Goal: Find specific page/section: Find specific page/section

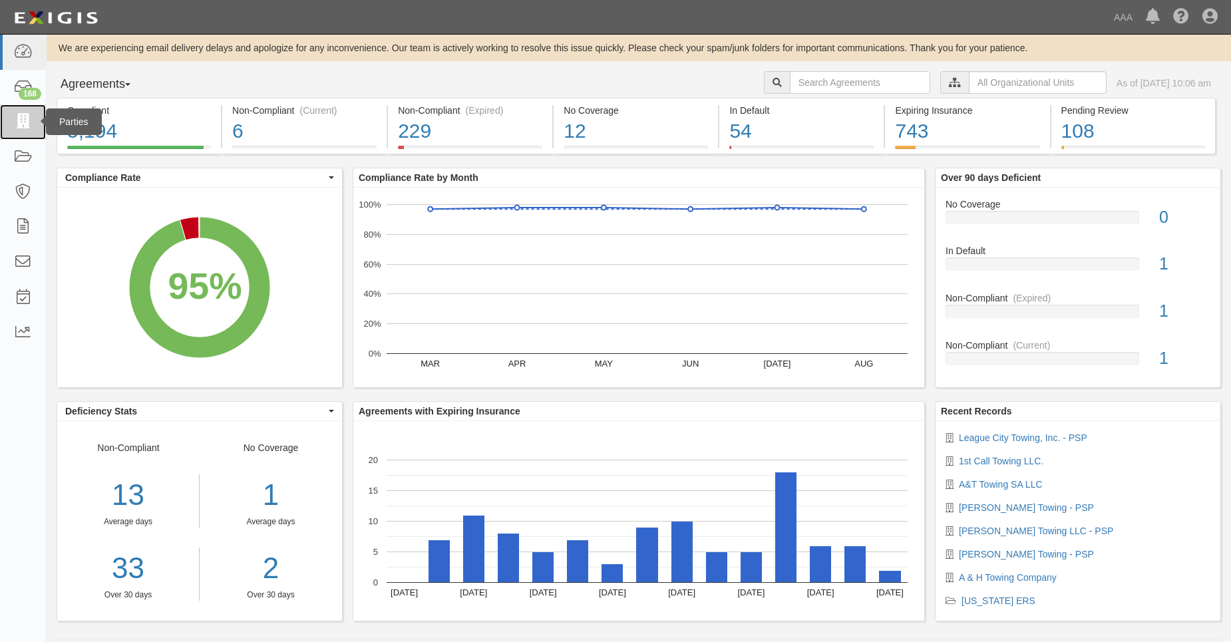
click at [31, 124] on icon at bounding box center [22, 121] width 19 height 15
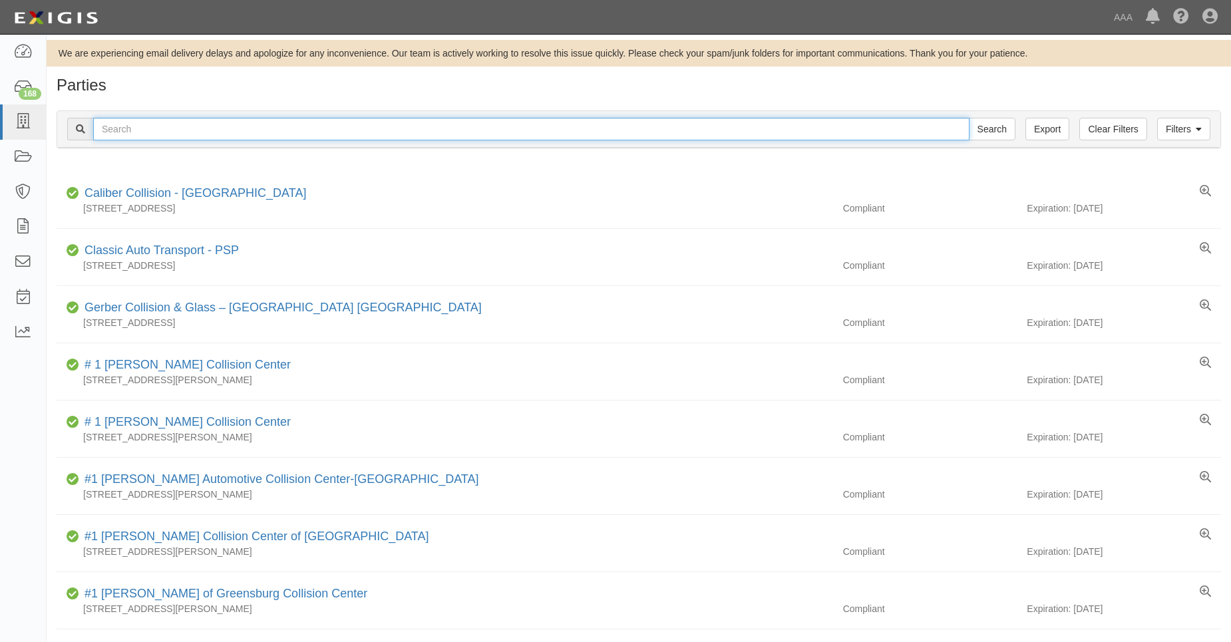
click at [114, 121] on input "text" at bounding box center [531, 129] width 876 height 23
type input "31202"
click at [968, 118] on input "Search" at bounding box center [991, 129] width 47 height 23
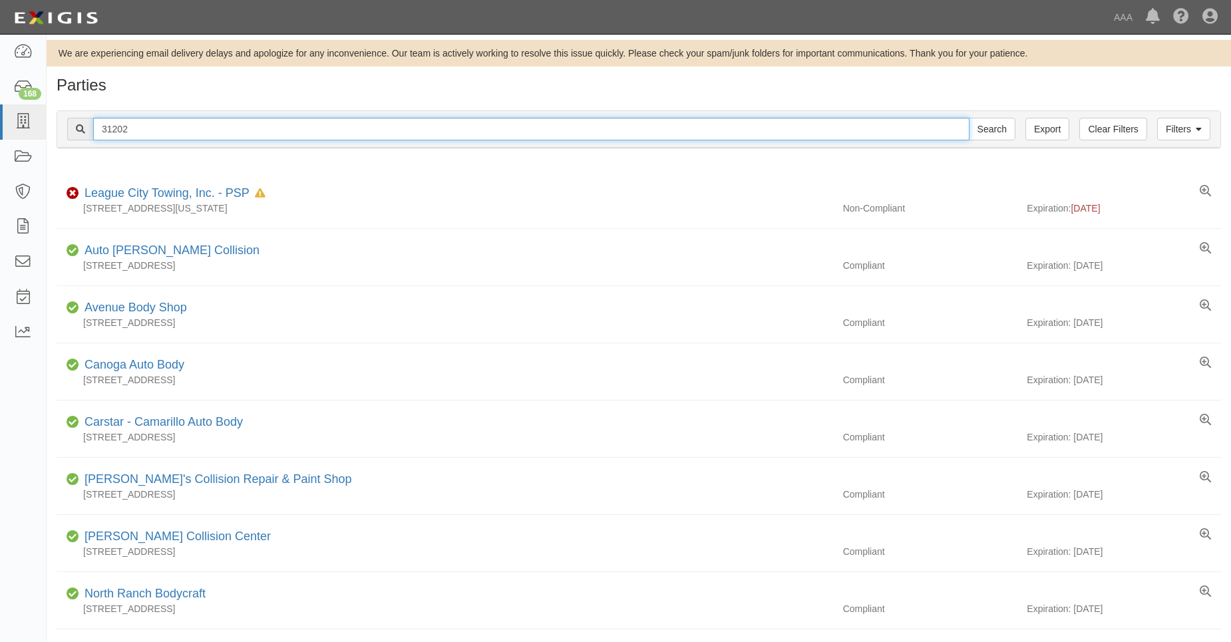
click at [126, 130] on input "31202" at bounding box center [531, 129] width 876 height 23
type input "31206"
click at [968, 118] on input "Search" at bounding box center [991, 129] width 47 height 23
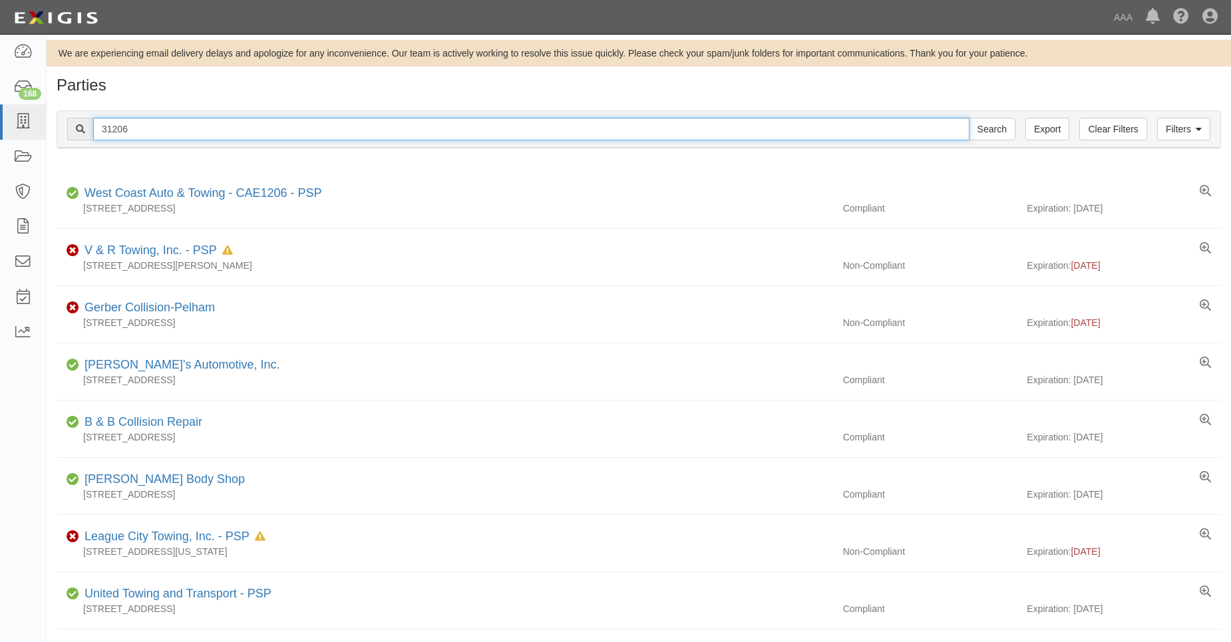
drag, startPoint x: 169, startPoint y: 133, endPoint x: 76, endPoint y: 124, distance: 92.9
click at [76, 122] on div "31206 Search" at bounding box center [541, 129] width 948 height 23
type input "31871"
click at [968, 118] on input "Search" at bounding box center [991, 129] width 47 height 23
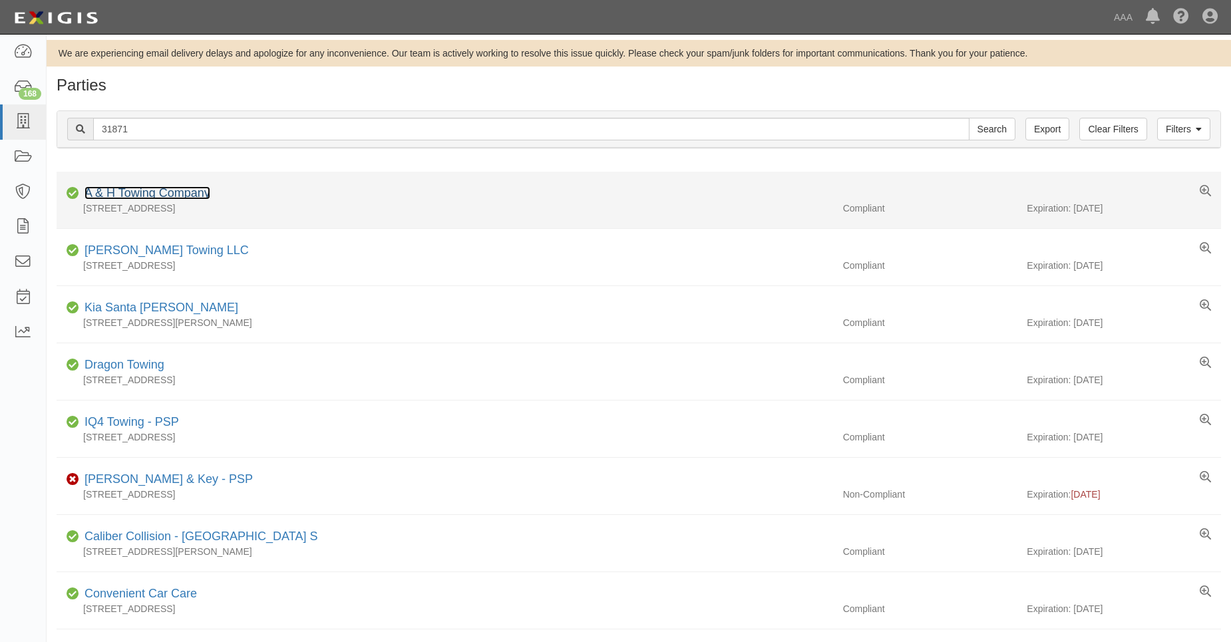
click at [115, 186] on link "A & H Towing Company" at bounding box center [147, 192] width 126 height 13
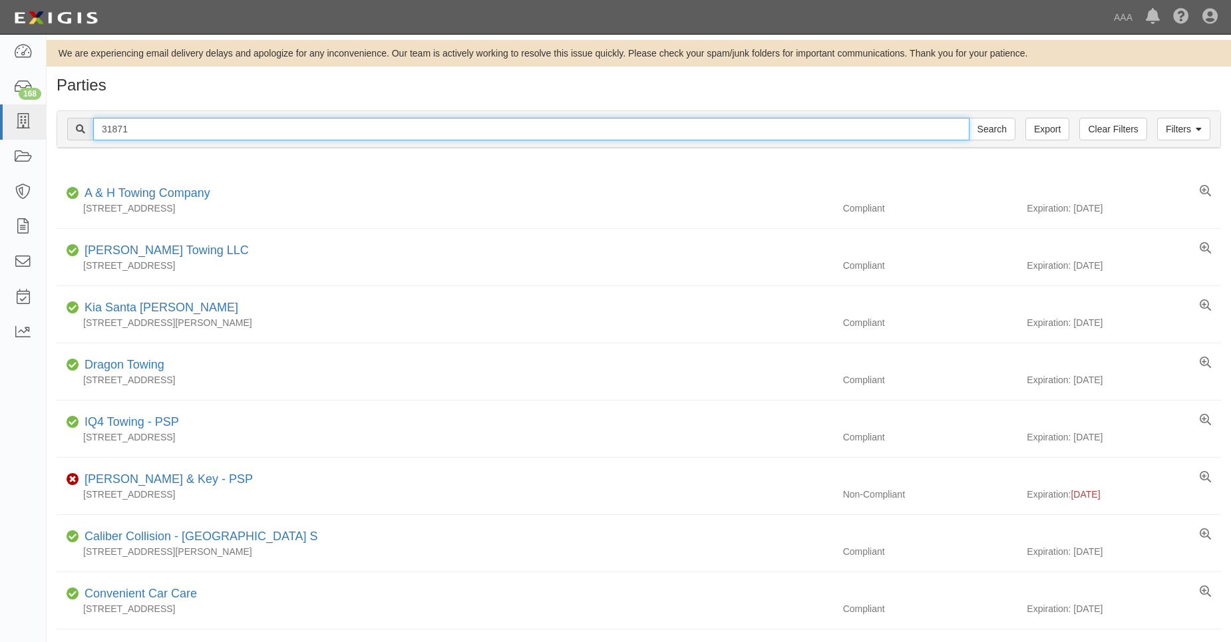
drag, startPoint x: 111, startPoint y: 127, endPoint x: 136, endPoint y: 129, distance: 24.7
click at [136, 129] on input "31871" at bounding box center [531, 129] width 876 height 23
type input "31601"
click at [968, 118] on input "Search" at bounding box center [991, 129] width 47 height 23
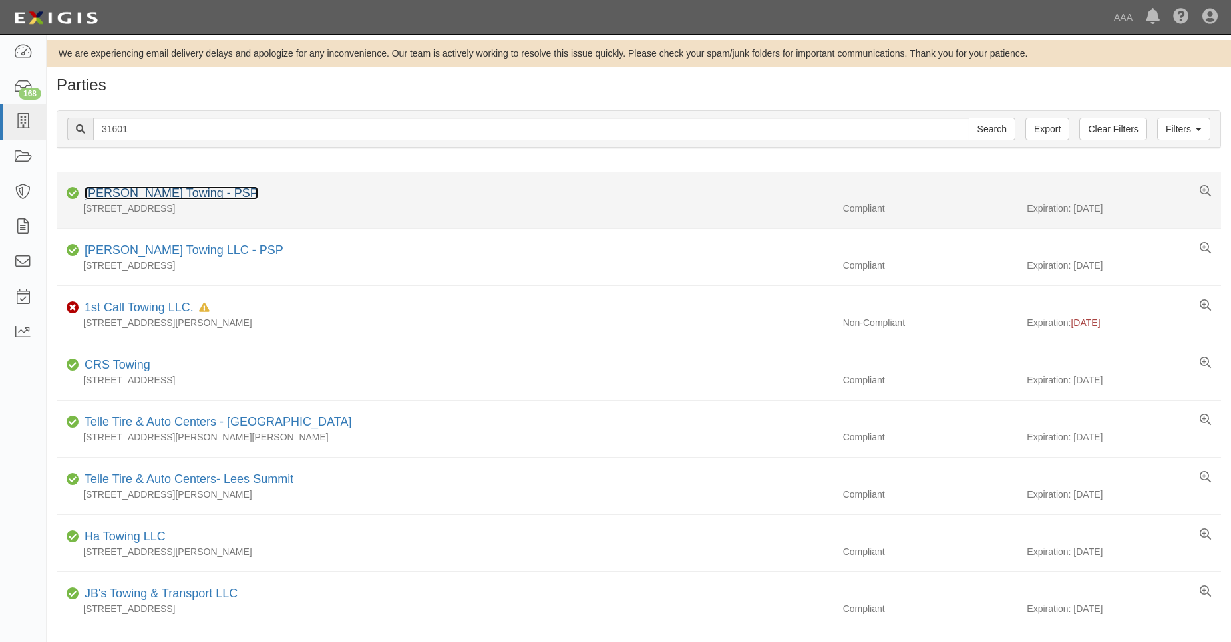
click at [139, 192] on link "[PERSON_NAME] Towing - PSP" at bounding box center [171, 192] width 174 height 13
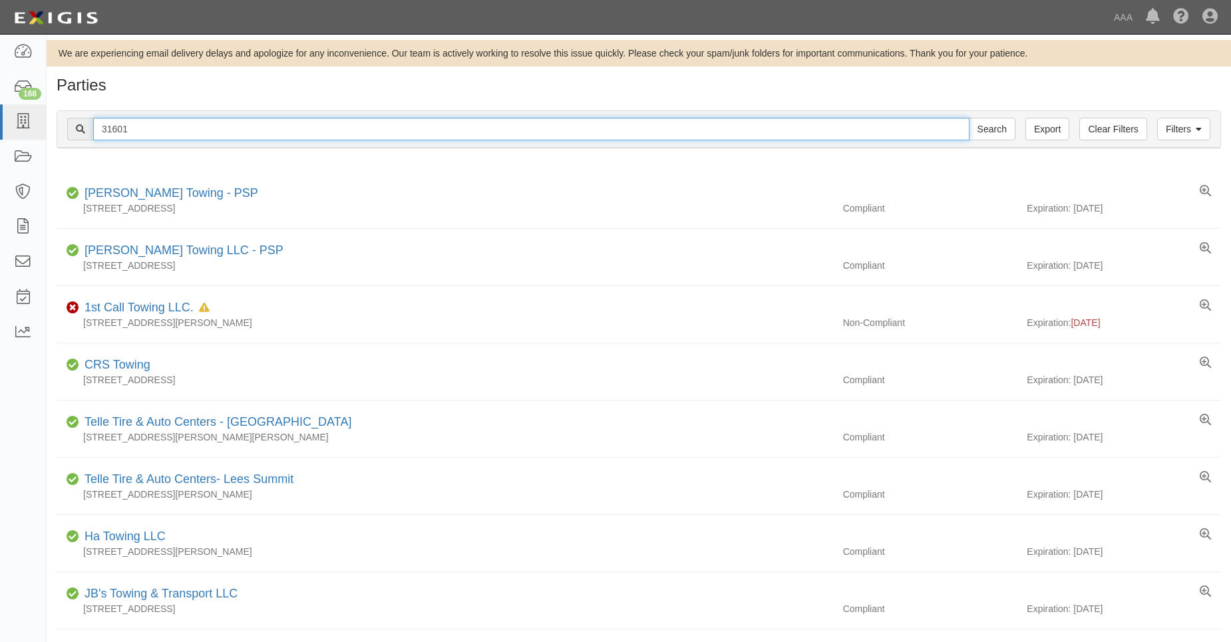
drag, startPoint x: 110, startPoint y: 130, endPoint x: 136, endPoint y: 132, distance: 25.4
click at [136, 132] on input "31601" at bounding box center [531, 129] width 876 height 23
type input "31651"
click at [968, 118] on input "Search" at bounding box center [991, 129] width 47 height 23
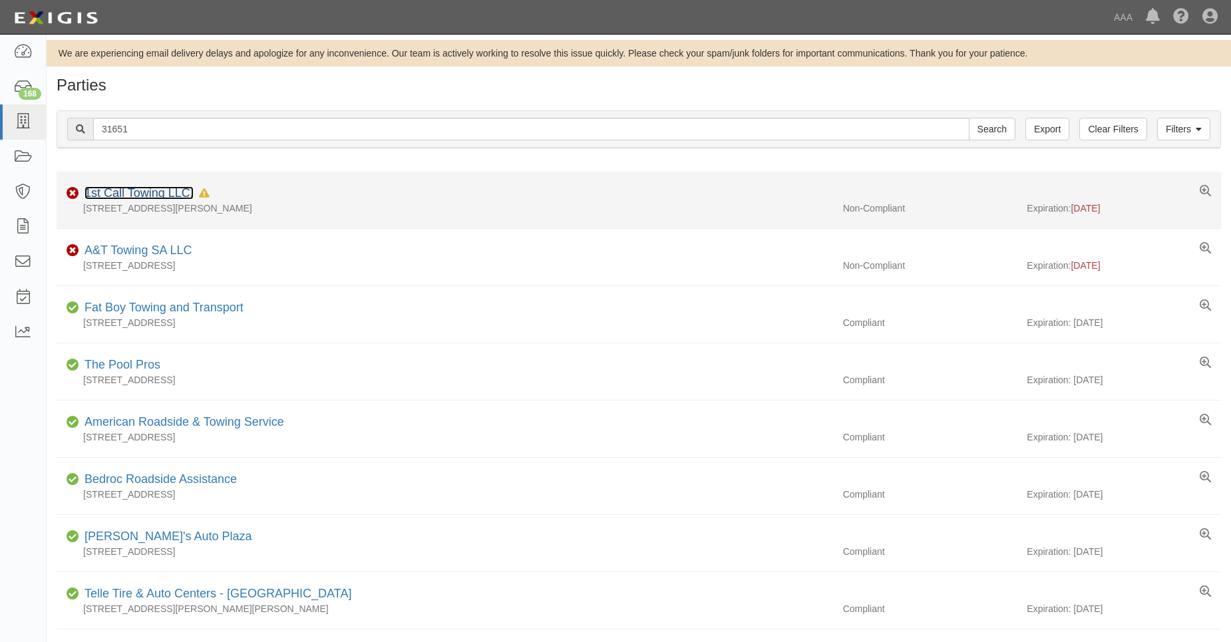
click at [135, 196] on link "1st Call Towing LLC." at bounding box center [138, 192] width 109 height 13
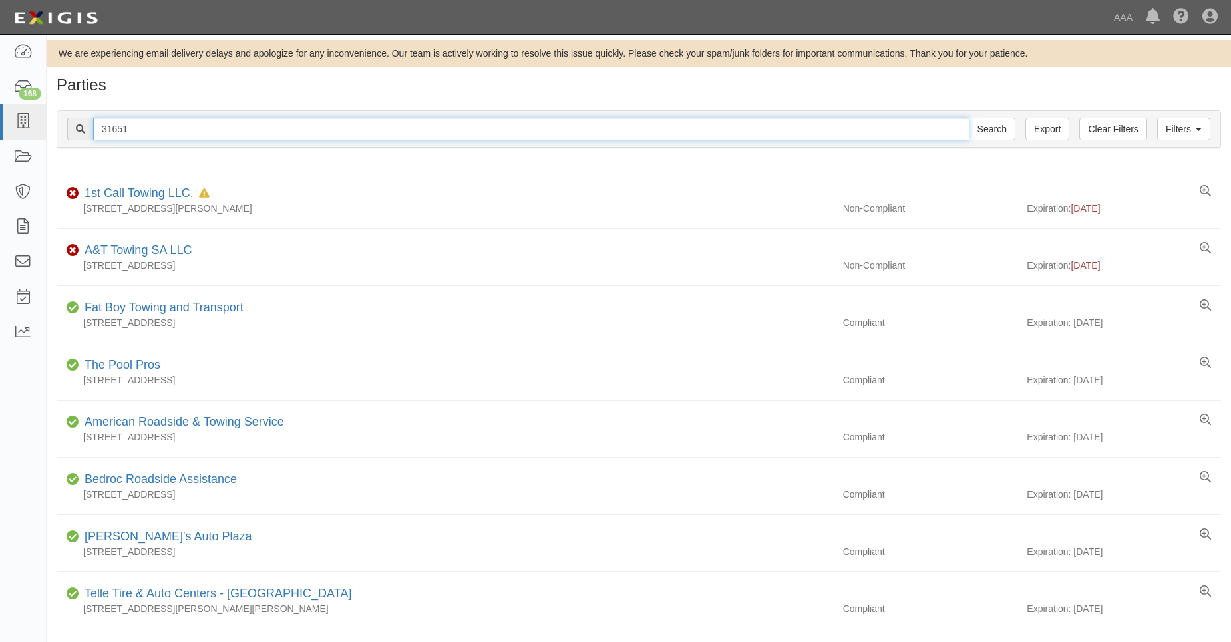
drag, startPoint x: 113, startPoint y: 130, endPoint x: 140, endPoint y: 134, distance: 27.5
click at [140, 134] on input "31651" at bounding box center [531, 129] width 876 height 23
type input "31640"
click at [968, 118] on input "Search" at bounding box center [991, 129] width 47 height 23
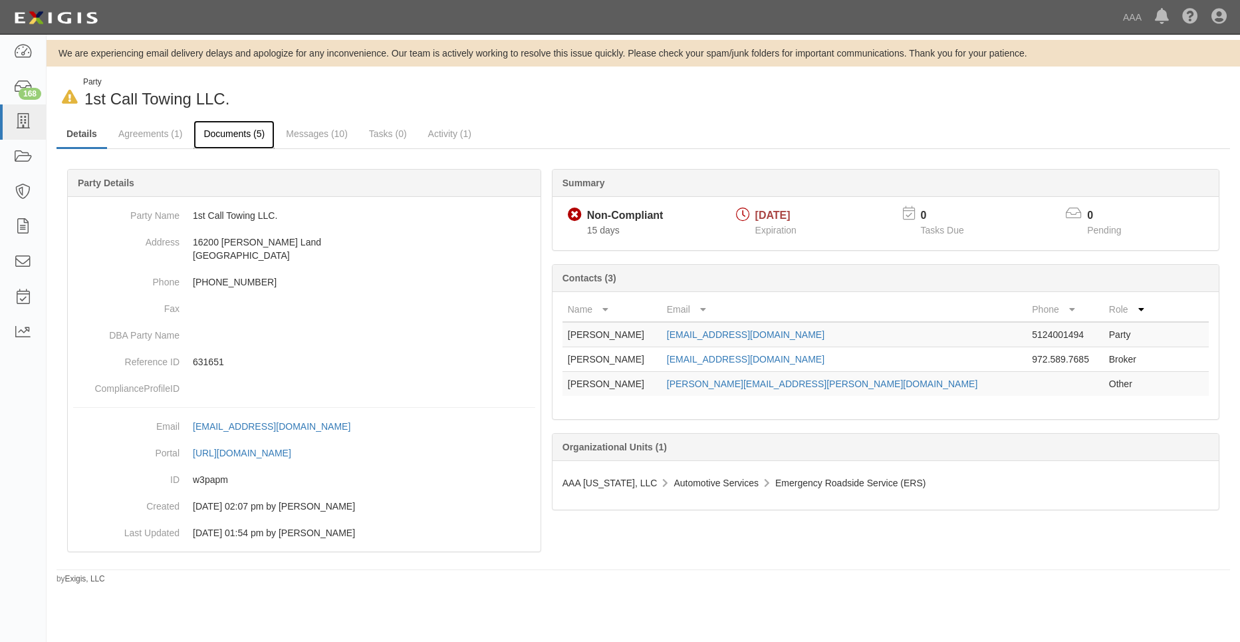
click at [235, 139] on link "Documents (5)" at bounding box center [234, 134] width 81 height 29
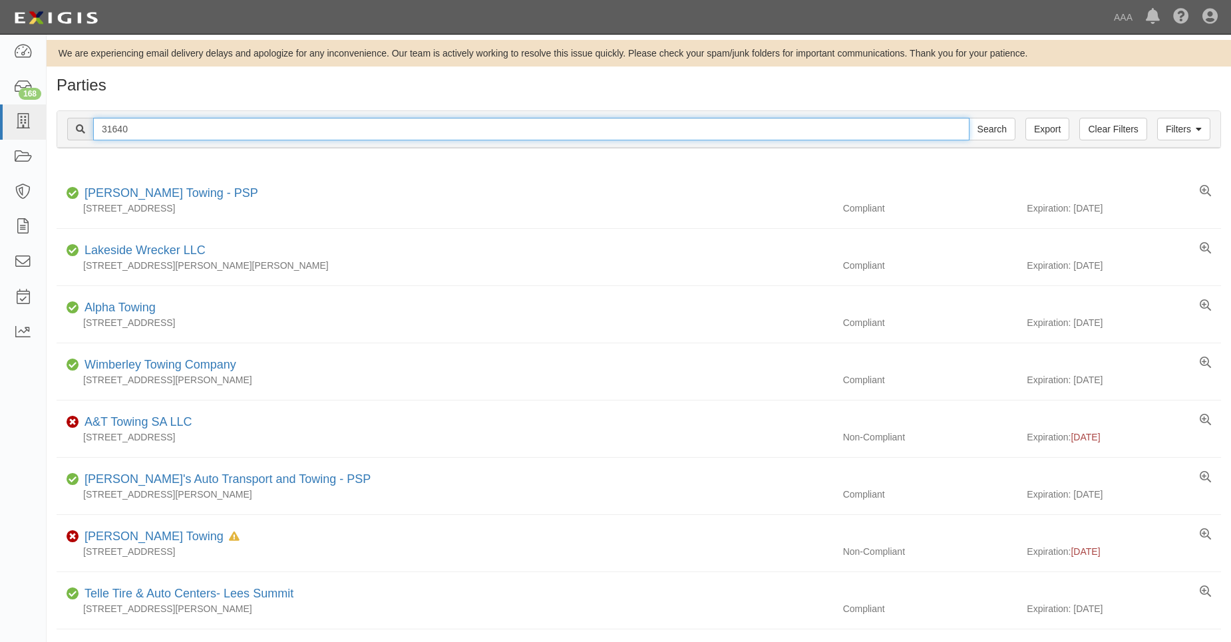
drag, startPoint x: 110, startPoint y: 128, endPoint x: 139, endPoint y: 130, distance: 28.6
click at [139, 130] on input "31640" at bounding box center [531, 129] width 876 height 23
type input "31650"
click at [968, 118] on input "Search" at bounding box center [991, 129] width 47 height 23
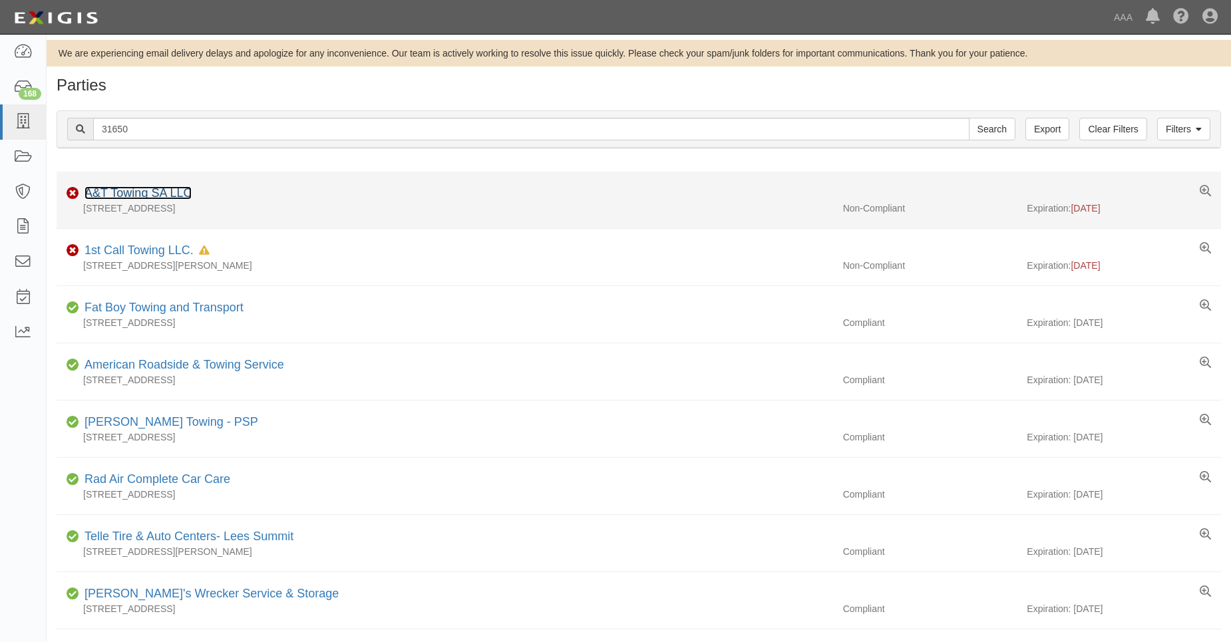
click at [145, 192] on link "A&T Towing SA LLC" at bounding box center [137, 192] width 107 height 13
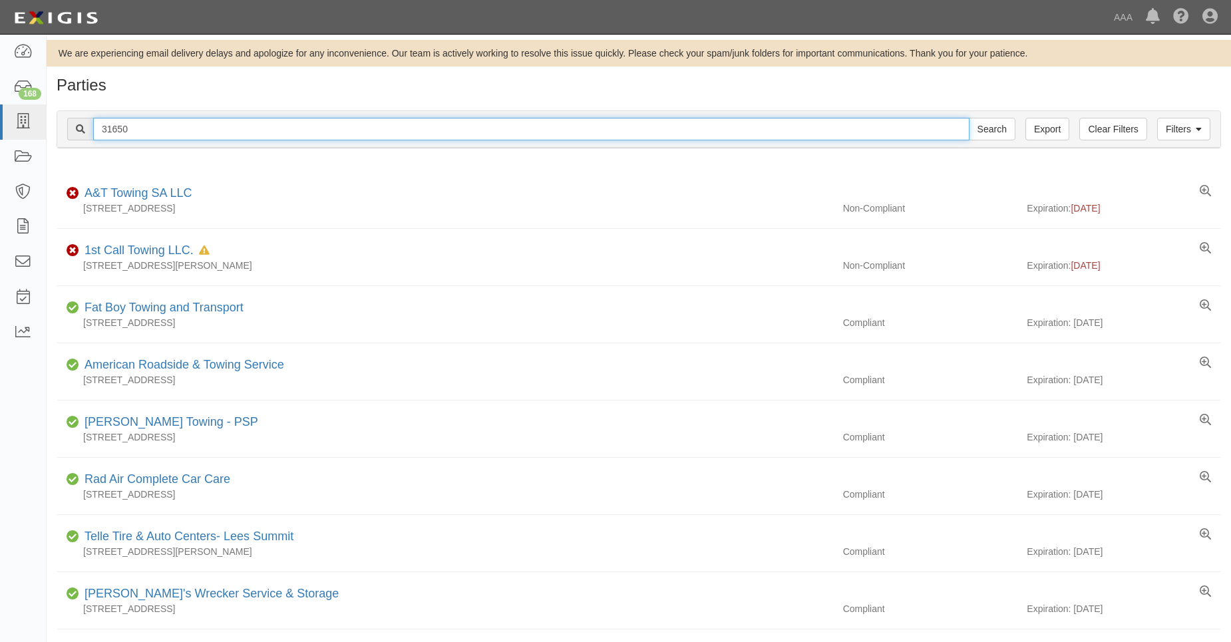
click at [114, 133] on input "31650" at bounding box center [531, 129] width 876 height 23
drag, startPoint x: 114, startPoint y: 133, endPoint x: 130, endPoint y: 135, distance: 16.7
click at [130, 135] on input "31650" at bounding box center [531, 129] width 876 height 23
type input "31640"
click at [968, 118] on input "Search" at bounding box center [991, 129] width 47 height 23
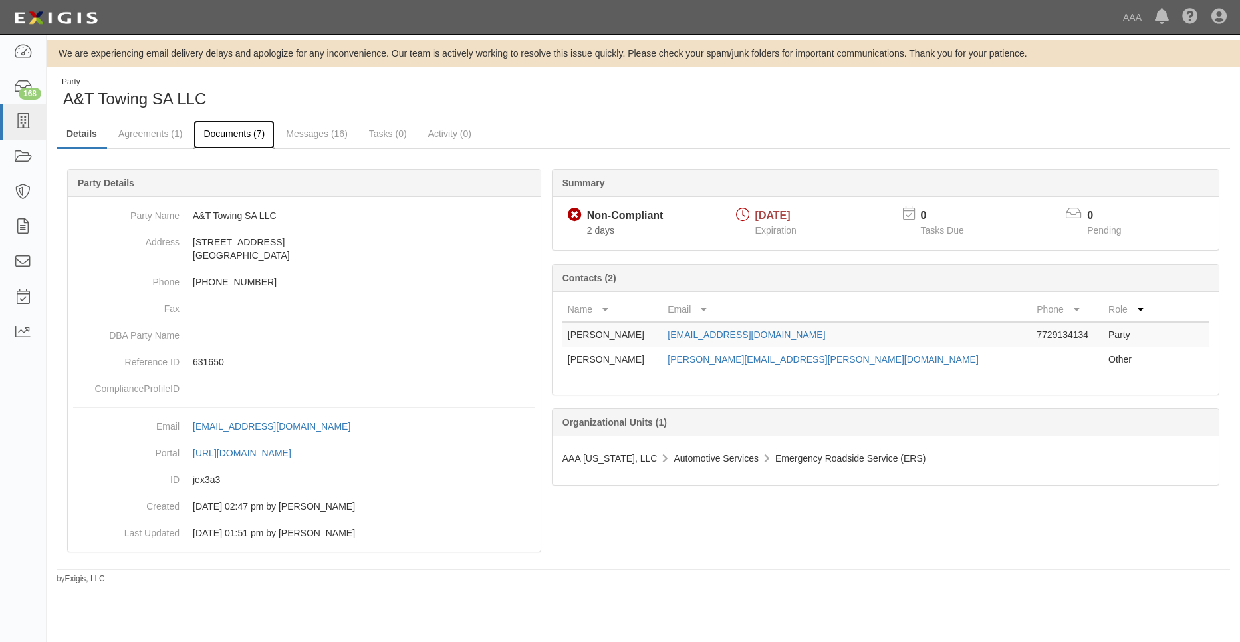
click at [217, 136] on link "Documents (7)" at bounding box center [234, 134] width 81 height 29
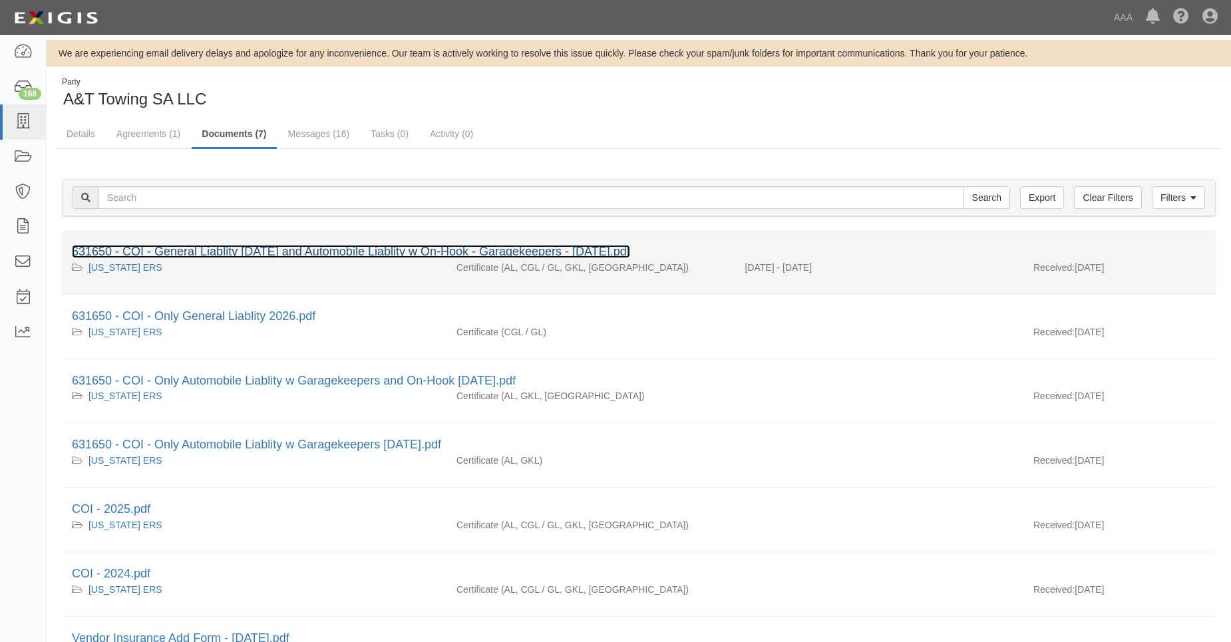
click at [251, 251] on link "631650 - COI - General Liablity [DATE] and Automobile Liablity w On-Hook - Gara…" at bounding box center [351, 251] width 558 height 13
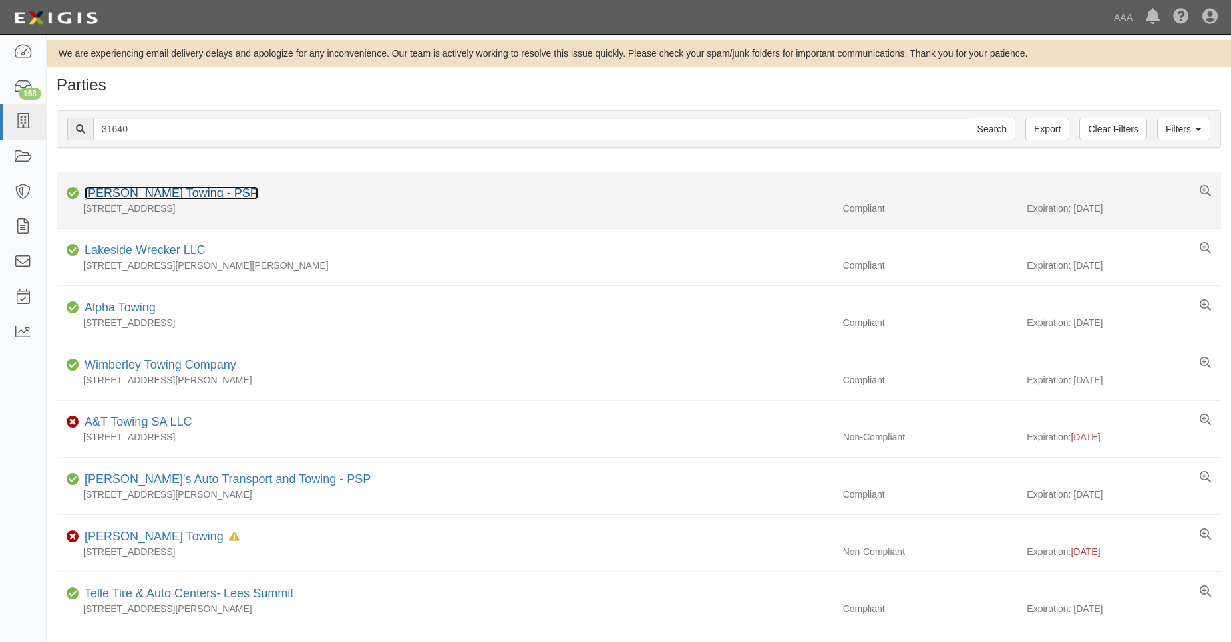
click at [128, 194] on link "Rivera's Towing - PSP" at bounding box center [171, 192] width 174 height 13
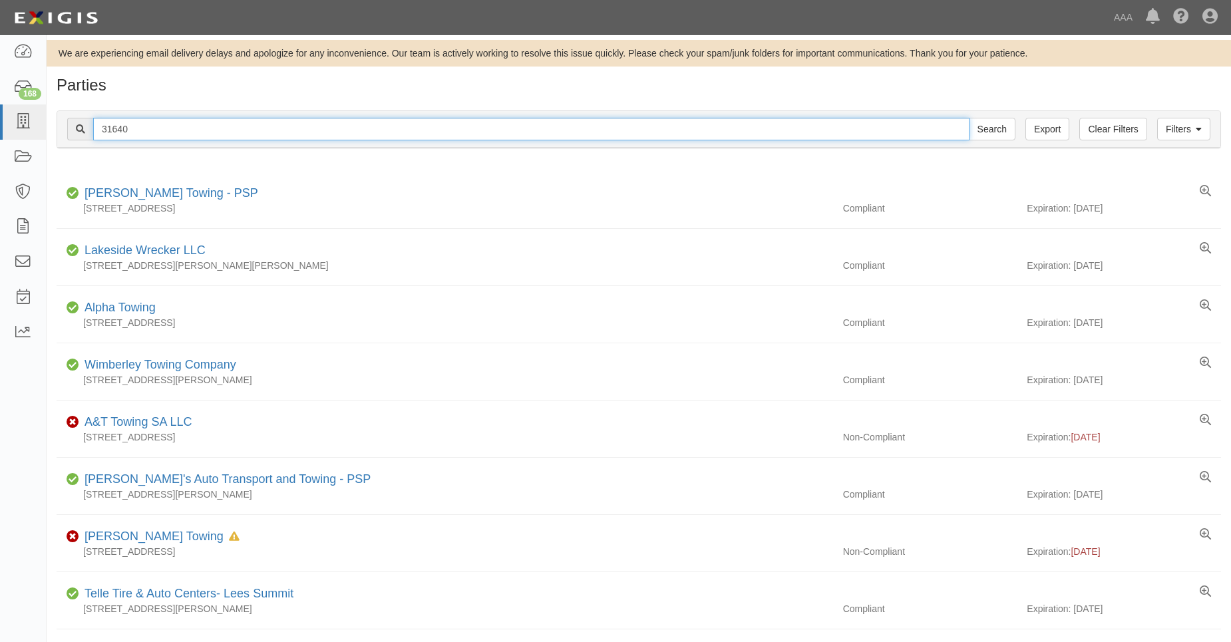
drag, startPoint x: 129, startPoint y: 132, endPoint x: 110, endPoint y: 129, distance: 18.9
click at [110, 129] on input "31640" at bounding box center [531, 129] width 876 height 23
type input "31404"
click at [968, 118] on input "Search" at bounding box center [991, 129] width 47 height 23
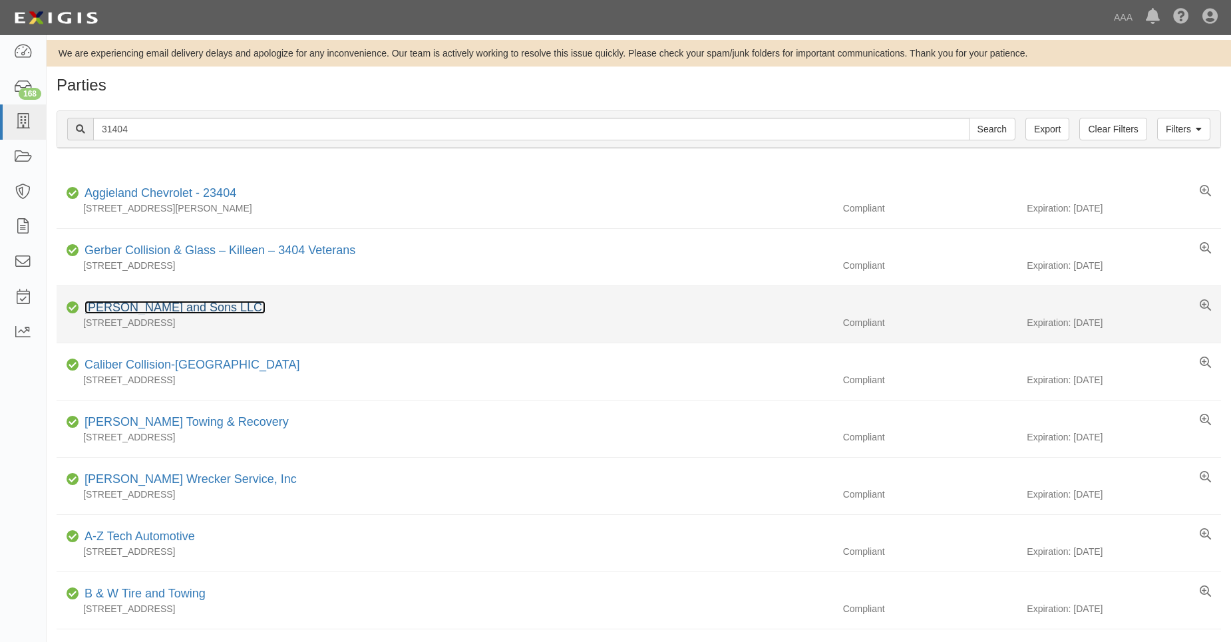
click at [123, 303] on link "[PERSON_NAME] and Sons LLC." at bounding box center [174, 307] width 181 height 13
